Goal: Transaction & Acquisition: Purchase product/service

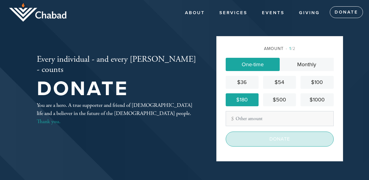
click at [254, 138] on input "Donate" at bounding box center [280, 139] width 108 height 15
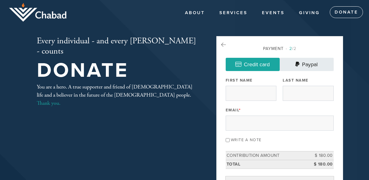
click at [304, 66] on link "Paypal" at bounding box center [307, 64] width 54 height 13
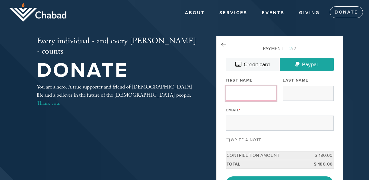
click at [254, 89] on input "First Name" at bounding box center [251, 93] width 51 height 15
type input "[PERSON_NAME]"
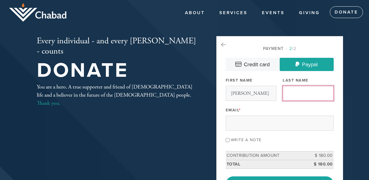
type input "Checkoway"
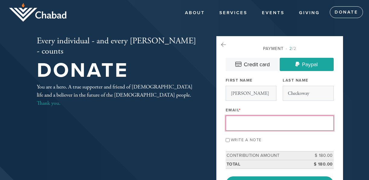
type input "[EMAIL_ADDRESS][DOMAIN_NAME]"
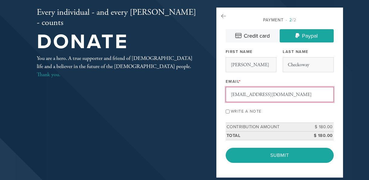
scroll to position [30, 0]
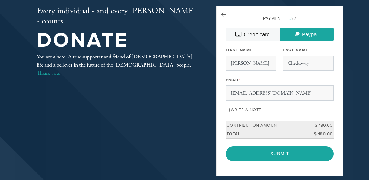
click at [226, 111] on input "Write a note" at bounding box center [228, 110] width 4 height 4
checkbox input "true"
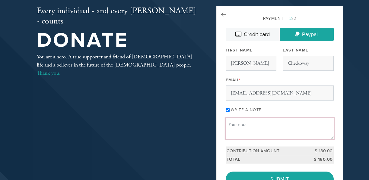
click at [248, 127] on textarea "Message or dedication" at bounding box center [280, 129] width 108 height 21
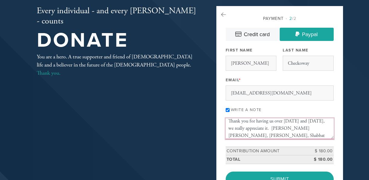
scroll to position [7, 0]
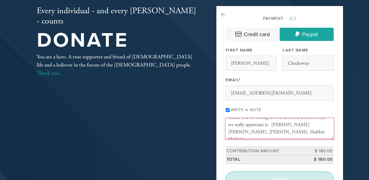
type textarea "Thank you for having us over [DATE] and [DATE], we really appreciate it. [PERSO…"
click at [269, 175] on input "Submit" at bounding box center [280, 179] width 108 height 15
